Goal: Find contact information: Find contact information

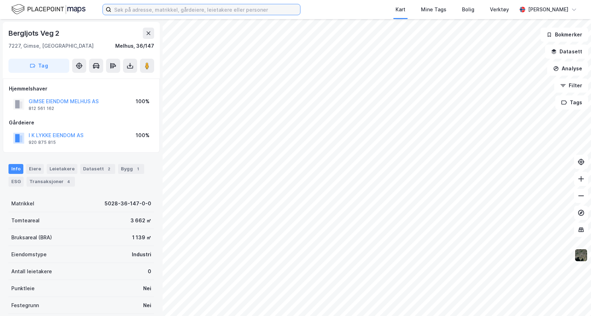
click at [120, 10] on input at bounding box center [205, 9] width 189 height 11
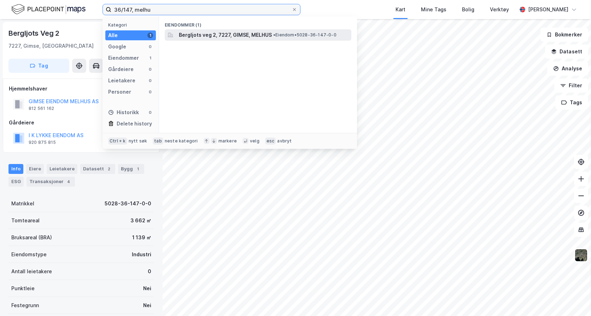
type input "36/147, melhu"
click at [191, 35] on span "Bergljots veg 2, 7227, GIMSE, MELHUS" at bounding box center [225, 35] width 93 height 8
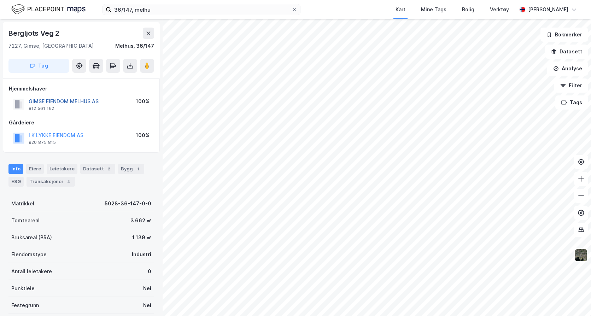
click at [0, 0] on button "GIMSE EIENDOM MELHUS AS" at bounding box center [0, 0] width 0 height 0
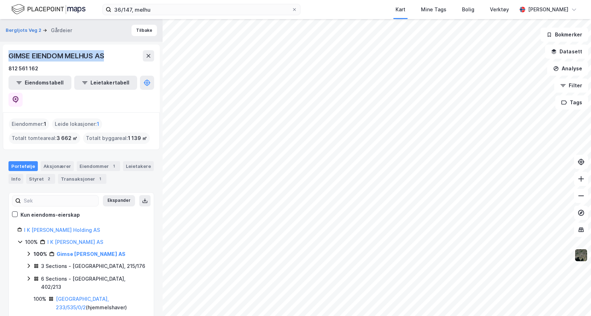
drag, startPoint x: 105, startPoint y: 54, endPoint x: 10, endPoint y: 55, distance: 94.7
click at [10, 55] on div "GIMSE EIENDOM MELHUS AS" at bounding box center [56, 55] width 97 height 11
drag, startPoint x: 10, startPoint y: 55, endPoint x: 15, endPoint y: 55, distance: 5.3
copy div "GIMSE EIENDOM MELHUS AS"
click at [22, 67] on div "812 561 162" at bounding box center [23, 68] width 30 height 8
